Goal: Transaction & Acquisition: Obtain resource

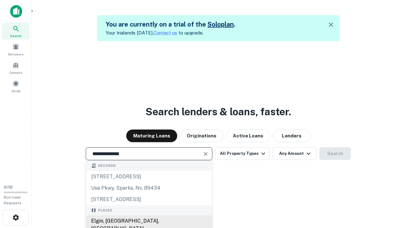
click at [149, 221] on div "Elgin, [GEOGRAPHIC_DATA], [GEOGRAPHIC_DATA]" at bounding box center [149, 224] width 126 height 19
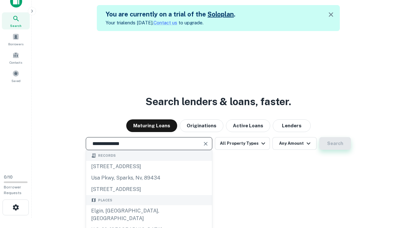
type input "**********"
click at [319, 137] on button "Search" at bounding box center [335, 143] width 32 height 13
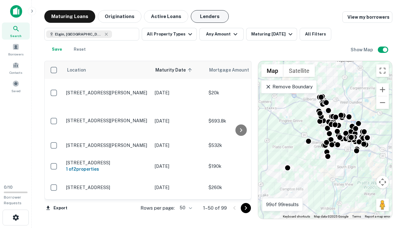
click at [210, 16] on button "Lenders" at bounding box center [210, 16] width 38 height 13
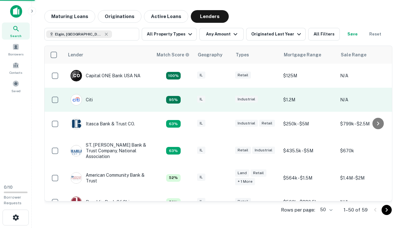
click at [225, 100] on div "IL" at bounding box center [213, 100] width 32 height 9
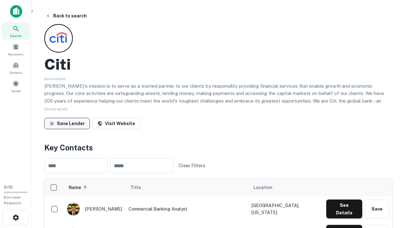
click at [67, 123] on button "Save Lender" at bounding box center [67, 123] width 46 height 11
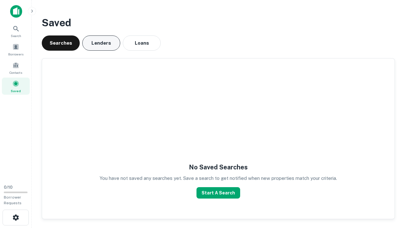
click at [101, 43] on button "Lenders" at bounding box center [101, 42] width 38 height 15
